Goal: Information Seeking & Learning: Check status

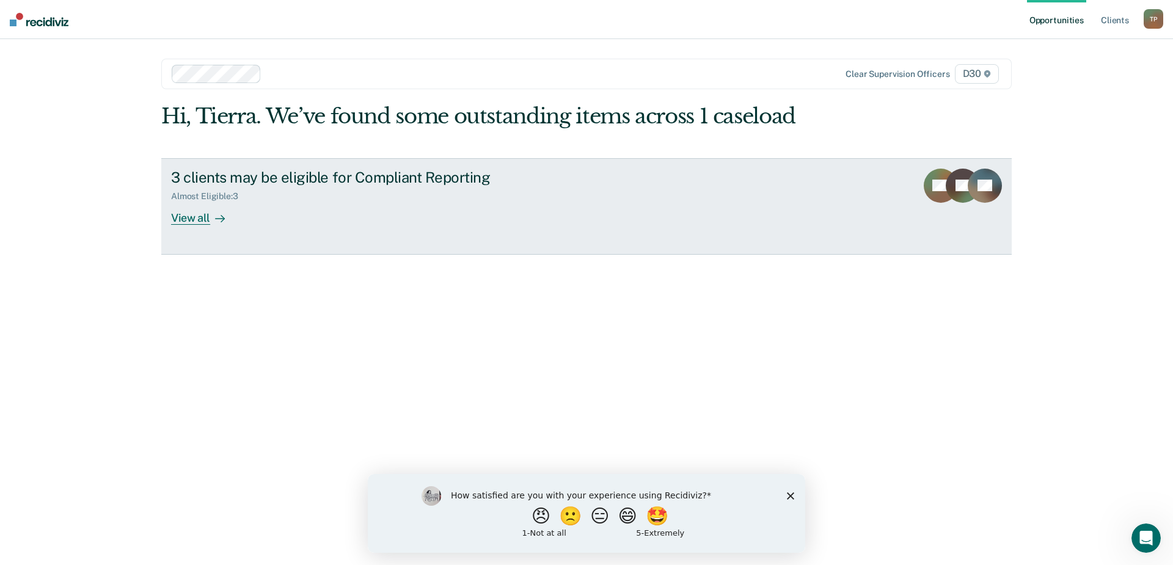
click at [196, 225] on link "3 clients may be eligible for Compliant Reporting Almost Eligible : 3 View all …" at bounding box center [586, 206] width 850 height 97
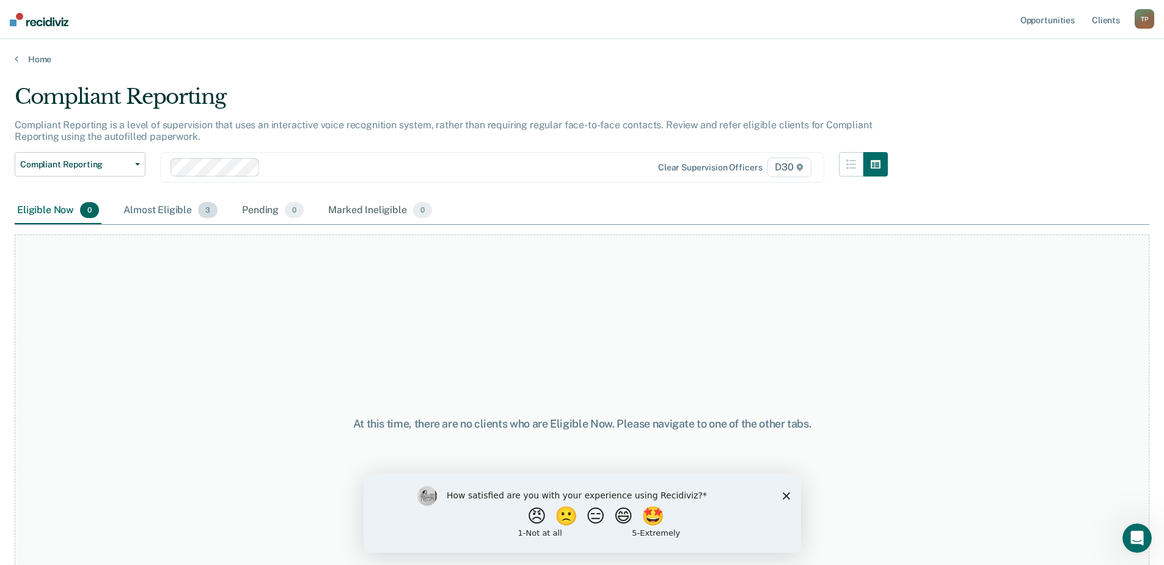
click at [174, 215] on div "Almost Eligible 3" at bounding box center [170, 210] width 99 height 27
